Goal: Transaction & Acquisition: Obtain resource

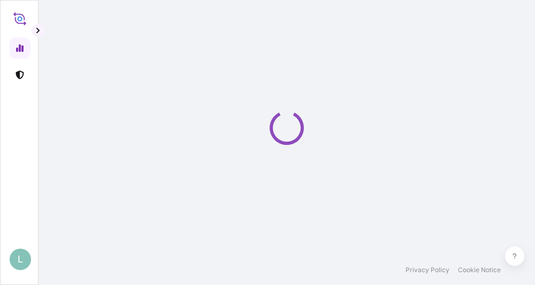
select select "2025"
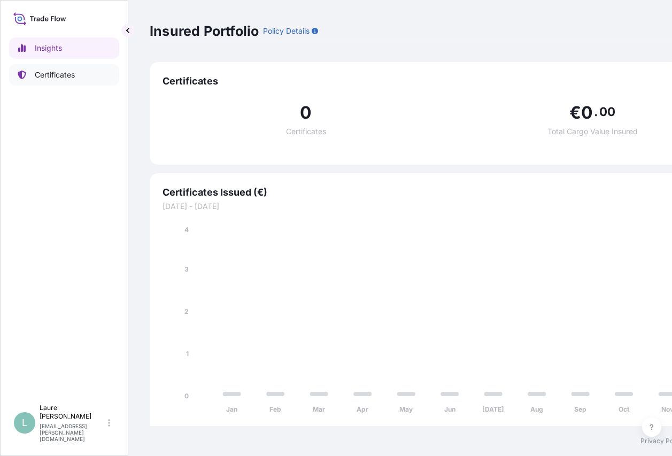
click at [51, 74] on p "Certificates" at bounding box center [55, 75] width 40 height 11
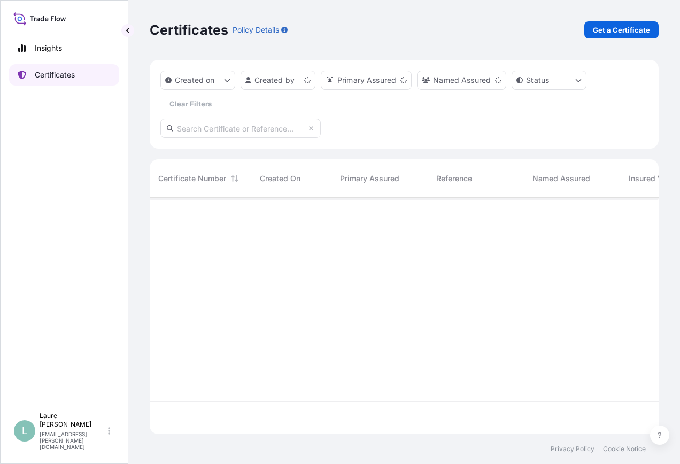
scroll to position [234, 501]
click at [534, 30] on p "Get a Certificate" at bounding box center [621, 30] width 57 height 11
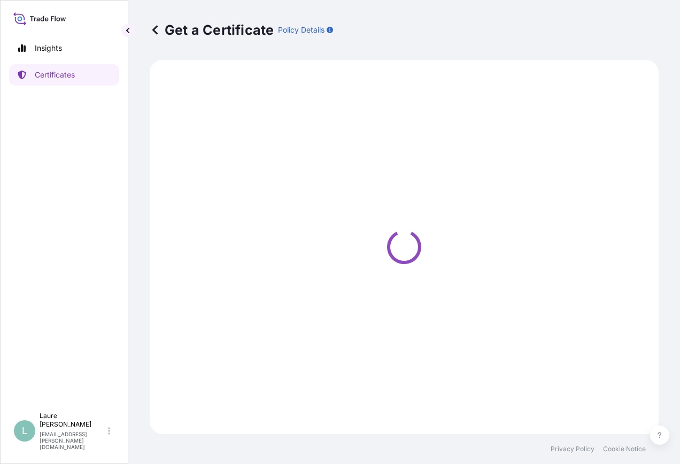
select select "Barge"
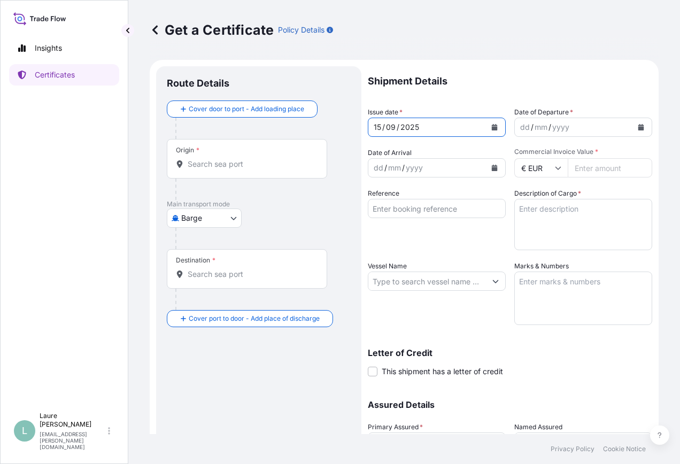
click at [492, 129] on icon "Calendar" at bounding box center [495, 127] width 6 height 6
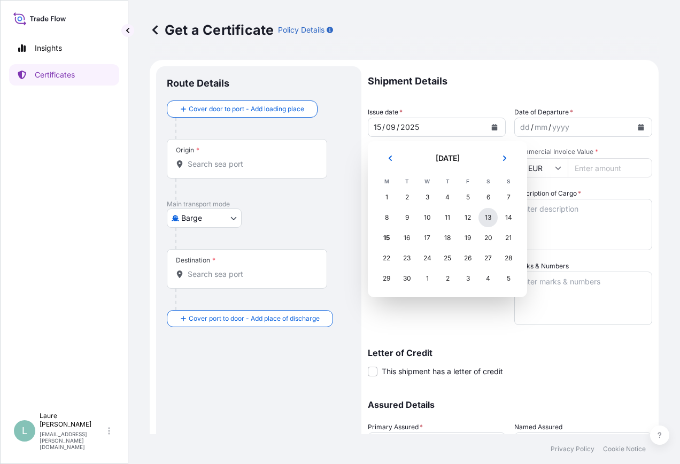
click at [492, 219] on div "13" at bounding box center [488, 217] width 19 height 19
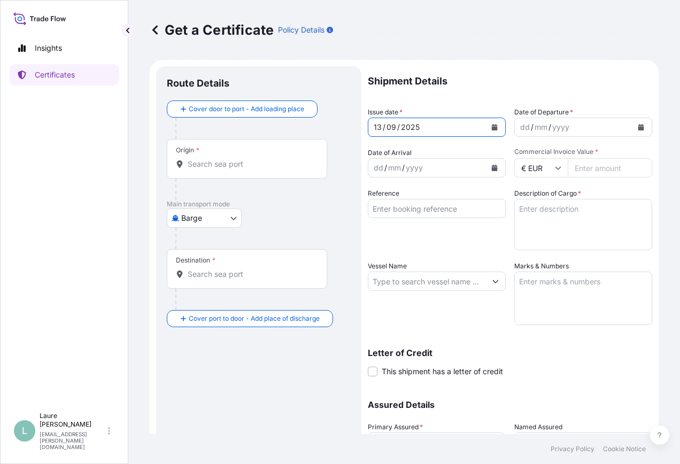
click at [534, 128] on icon "Calendar" at bounding box center [642, 127] width 6 height 6
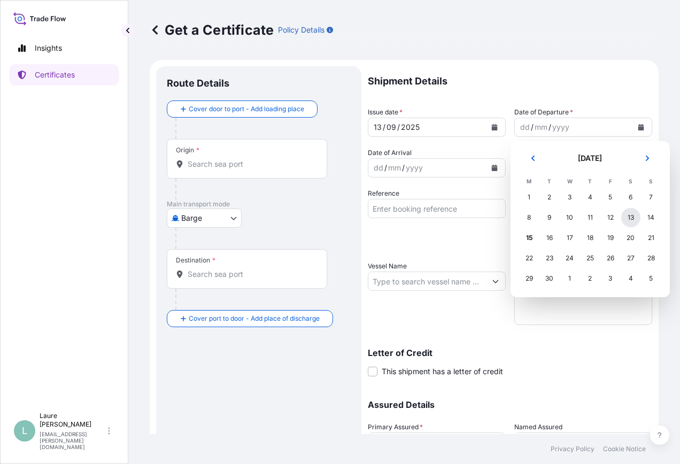
click at [534, 218] on div "13" at bounding box center [630, 217] width 19 height 19
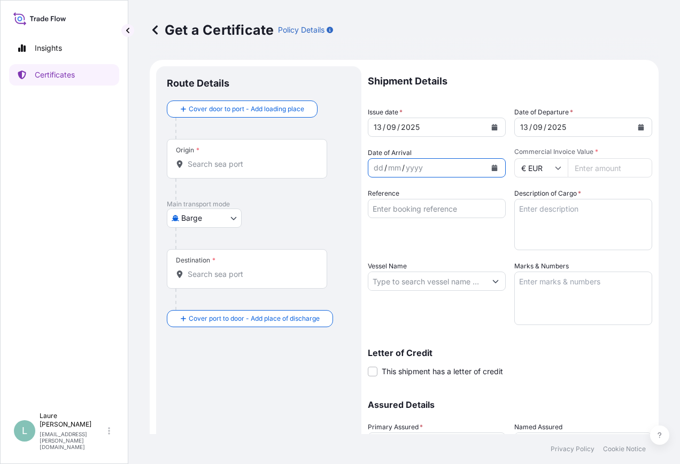
click at [492, 165] on icon "Calendar" at bounding box center [495, 168] width 6 height 6
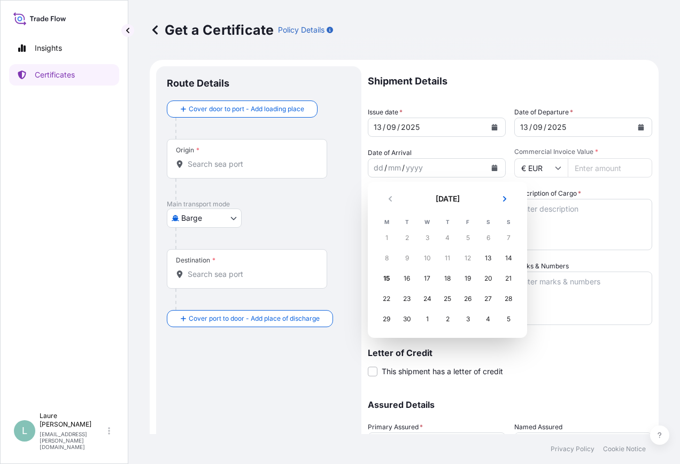
click at [468, 285] on div "3" at bounding box center [467, 319] width 19 height 19
click at [505, 198] on icon "Next" at bounding box center [504, 198] width 3 height 5
click at [468, 237] on div "3" at bounding box center [467, 237] width 19 height 19
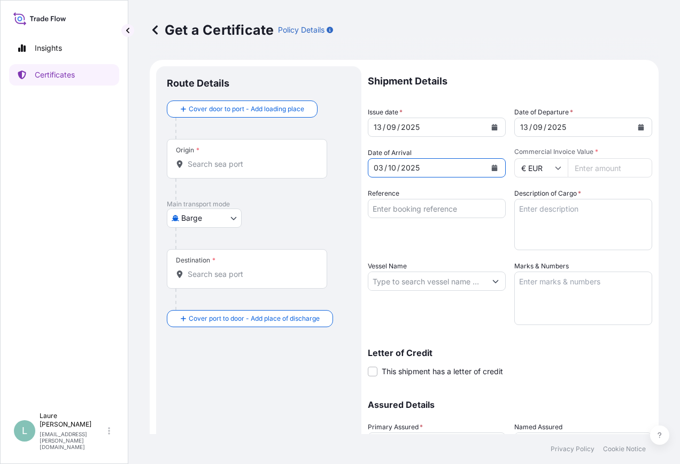
click at [429, 208] on input "Reference" at bounding box center [437, 208] width 138 height 19
type input "GNLCC 493"
click at [534, 214] on textarea "Description of Cargo *" at bounding box center [583, 224] width 138 height 51
